Goal: Task Accomplishment & Management: Use online tool/utility

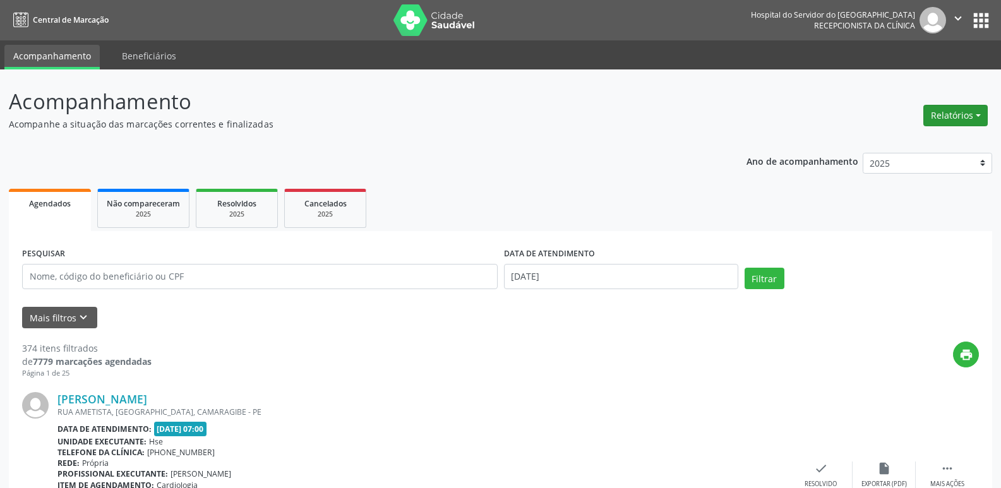
click at [943, 111] on button "Relatórios" at bounding box center [956, 115] width 64 height 21
click at [905, 143] on link "Agendamentos" at bounding box center [921, 143] width 136 height 18
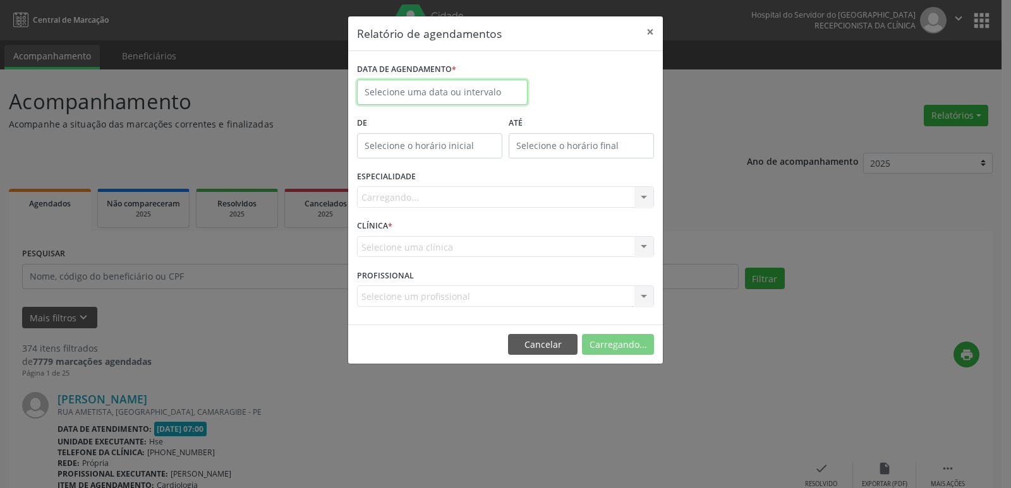
click at [411, 94] on body "Central de Marcação Hospital do Servidor do [GEOGRAPHIC_DATA] Recepcionista da …" at bounding box center [505, 244] width 1011 height 488
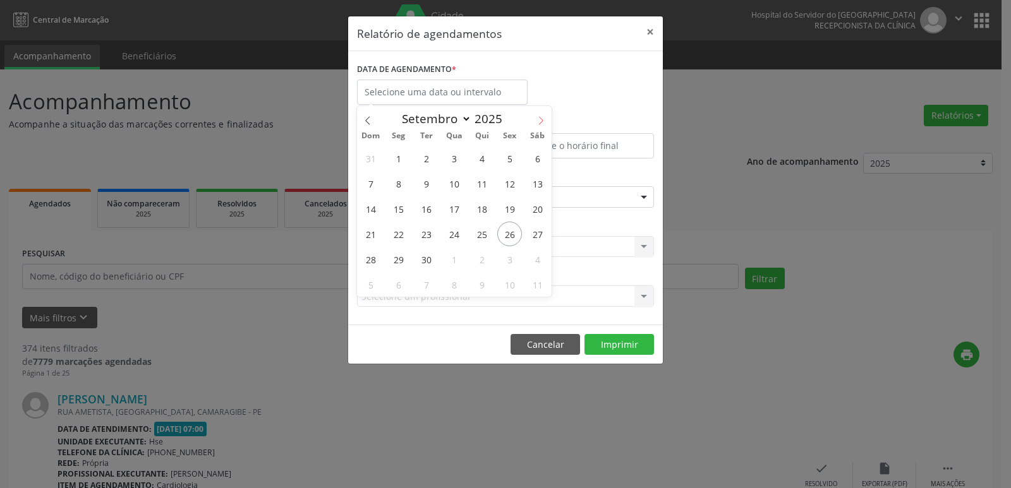
click at [539, 119] on icon at bounding box center [540, 120] width 9 height 9
select select "9"
click at [510, 165] on span "3" at bounding box center [509, 158] width 25 height 25
type input "[DATE]"
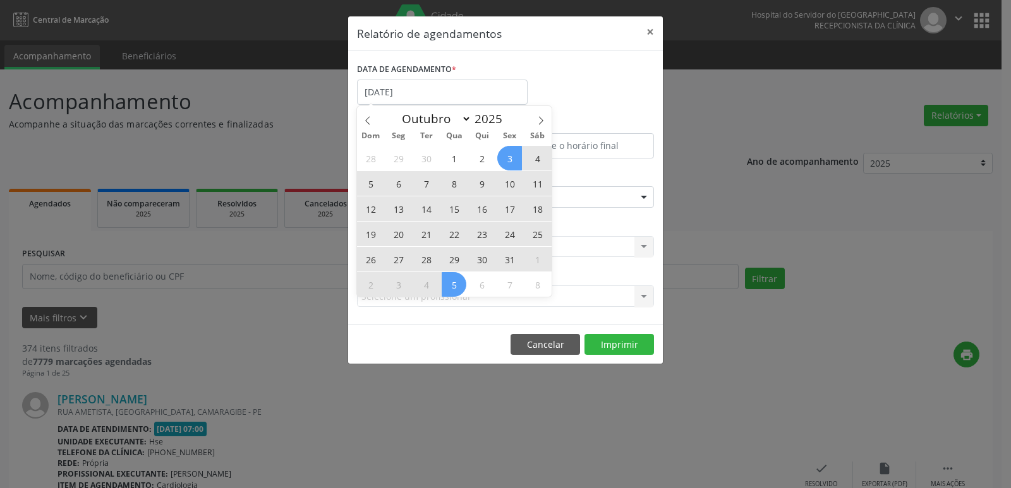
click at [452, 380] on div "Relatório de agendamentos × DATA DE AGENDAMENTO * [DATE] De ATÉ ESPECIALIDADE S…" at bounding box center [505, 244] width 1011 height 488
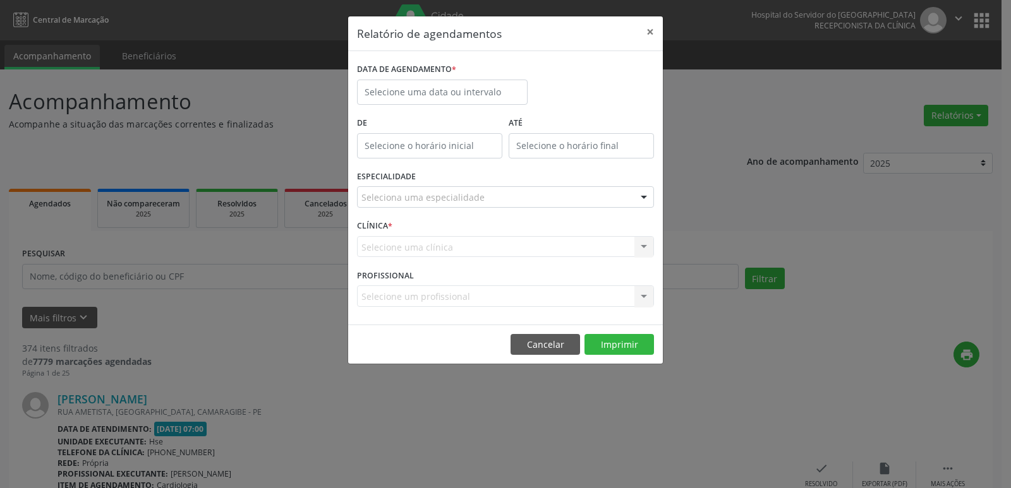
click at [409, 205] on div "Seleciona uma especialidade" at bounding box center [505, 196] width 297 height 21
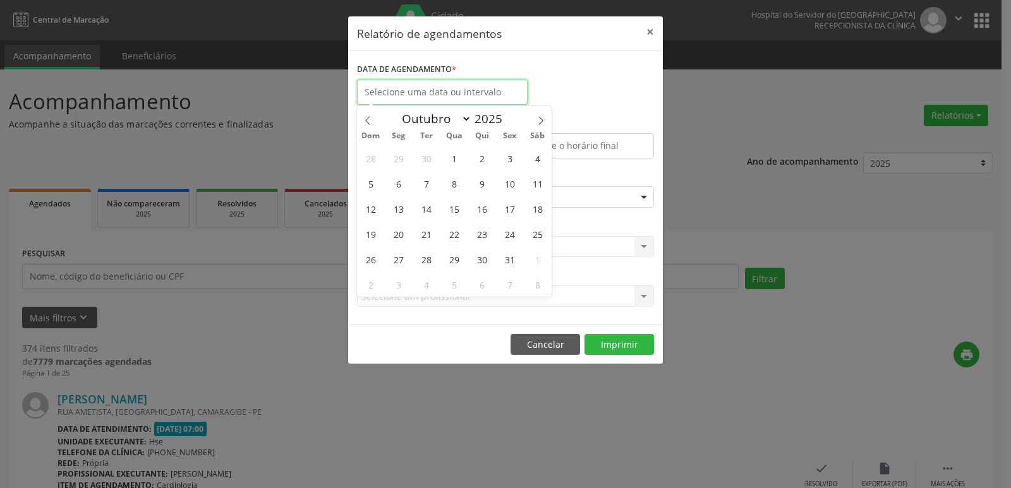
click at [424, 96] on input "text" at bounding box center [442, 92] width 171 height 25
click at [510, 158] on span "3" at bounding box center [509, 158] width 25 height 25
type input "[DATE]"
click at [510, 158] on span "3" at bounding box center [509, 158] width 25 height 25
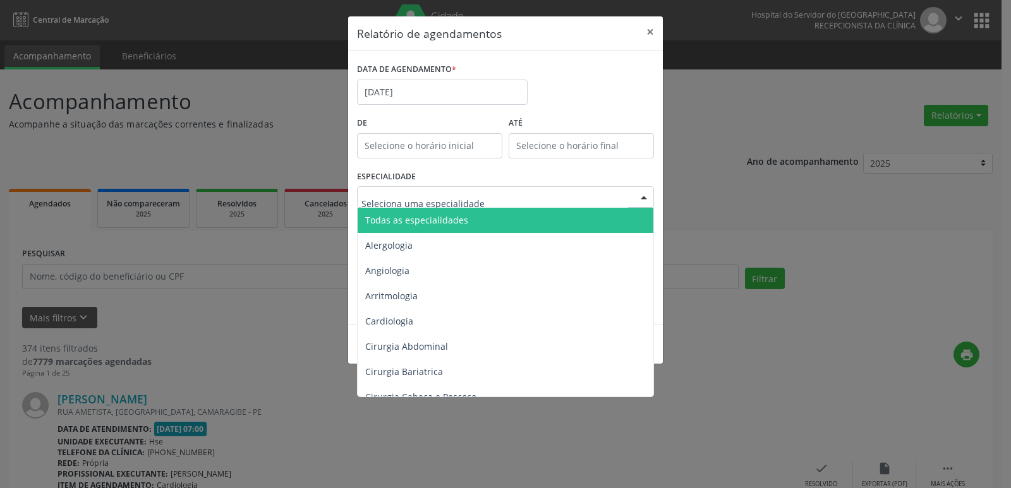
click at [424, 220] on span "Todas as especialidades" at bounding box center [416, 220] width 103 height 12
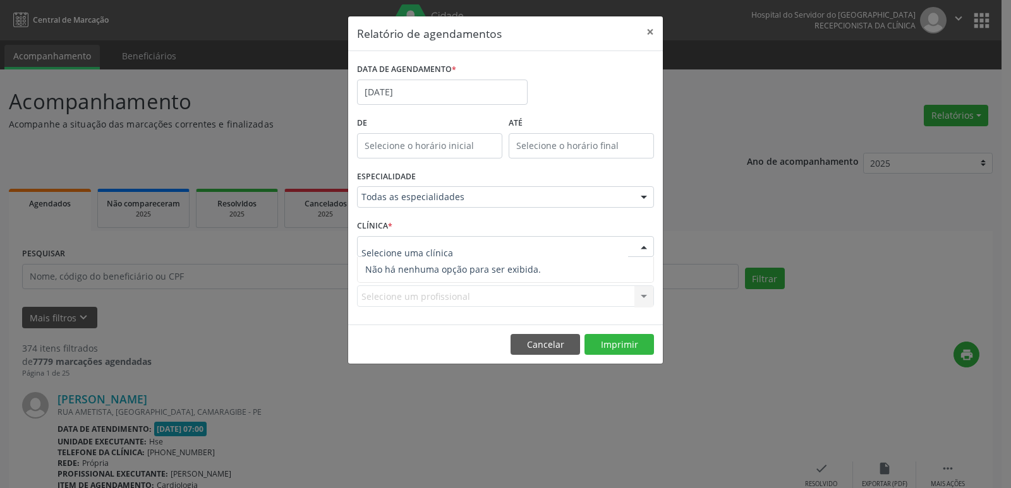
click at [416, 244] on input "text" at bounding box center [494, 253] width 267 height 25
click at [410, 247] on input "text" at bounding box center [494, 253] width 267 height 25
click at [318, 330] on div "Relatório de agendamentos × DATA DE AGENDAMENTO * [DATE] De ATÉ ESPECIALIDADE T…" at bounding box center [505, 244] width 1011 height 488
click at [326, 310] on div "Relatório de agendamentos × DATA DE AGENDAMENTO * [DATE] De ATÉ ESPECIALIDADE T…" at bounding box center [505, 244] width 1011 height 488
